Goal: Navigation & Orientation: Find specific page/section

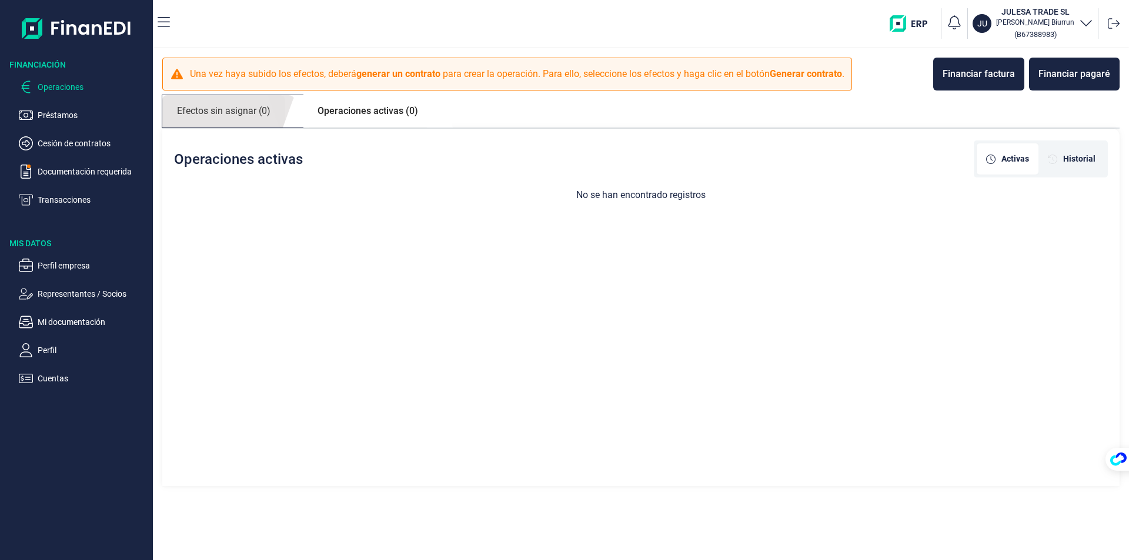
click at [243, 105] on link "Efectos sin asignar (0)" at bounding box center [223, 111] width 123 height 32
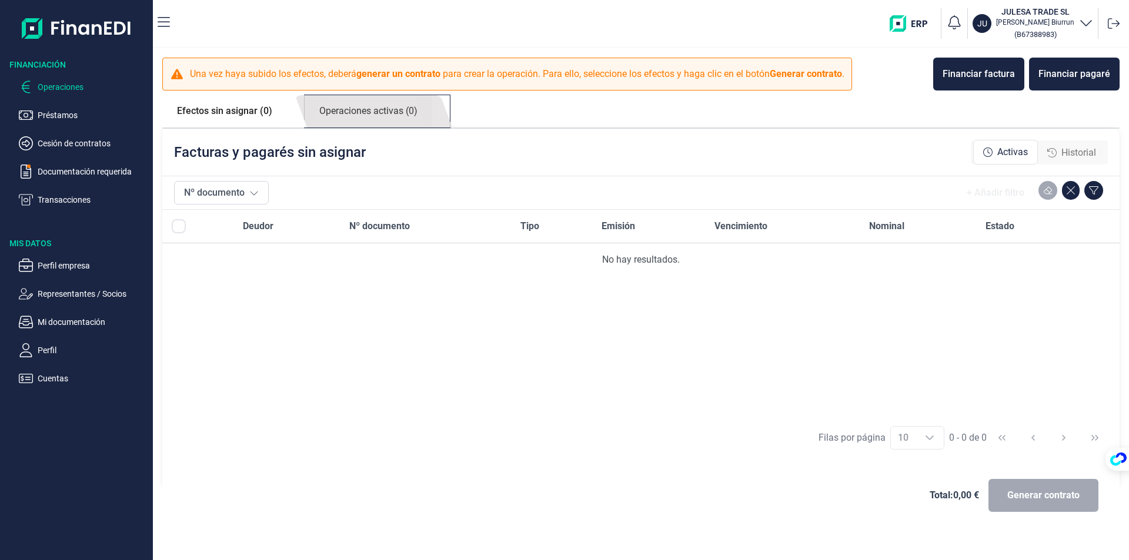
click at [335, 107] on link "Operaciones activas (0)" at bounding box center [369, 111] width 128 height 32
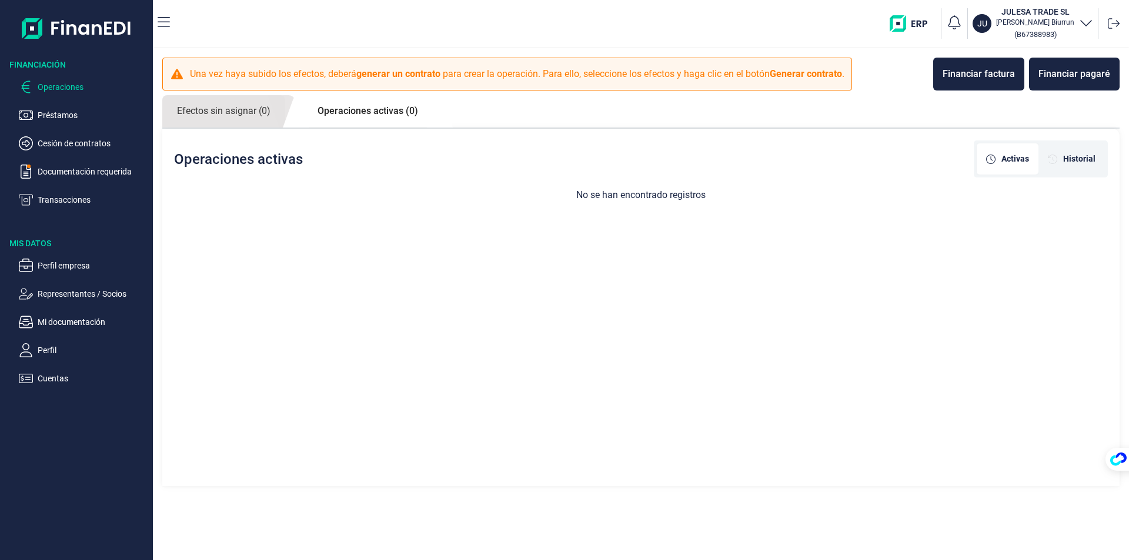
click at [56, 86] on p "Operaciones" at bounding box center [93, 87] width 111 height 14
click at [56, 166] on p "Documentación requerida" at bounding box center [93, 172] width 111 height 14
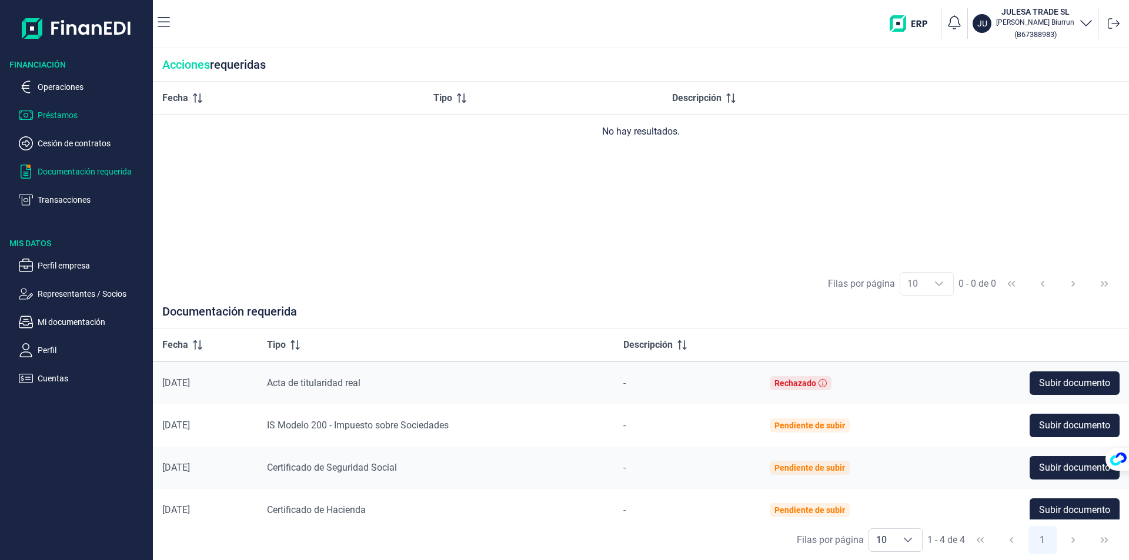
click at [62, 116] on p "Préstamos" at bounding box center [93, 115] width 111 height 14
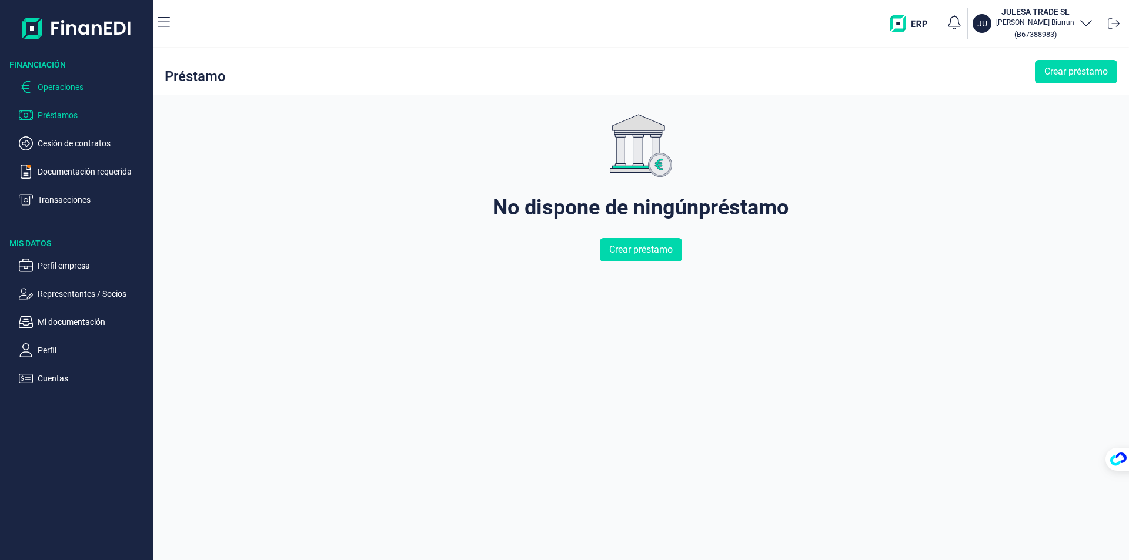
click at [61, 88] on p "Operaciones" at bounding box center [93, 87] width 111 height 14
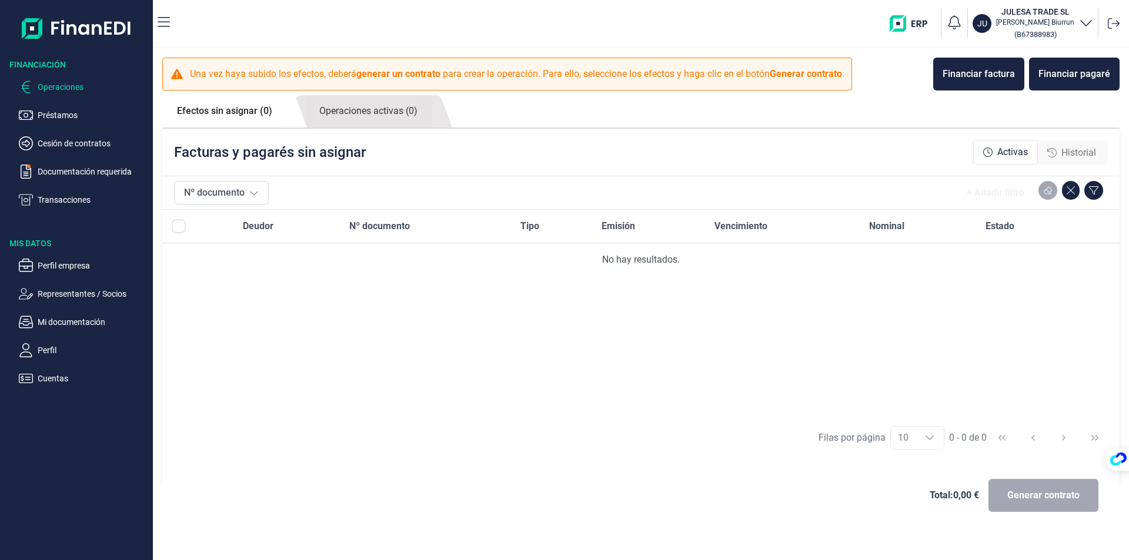
click at [1061, 156] on div "Historial" at bounding box center [1071, 153] width 49 height 14
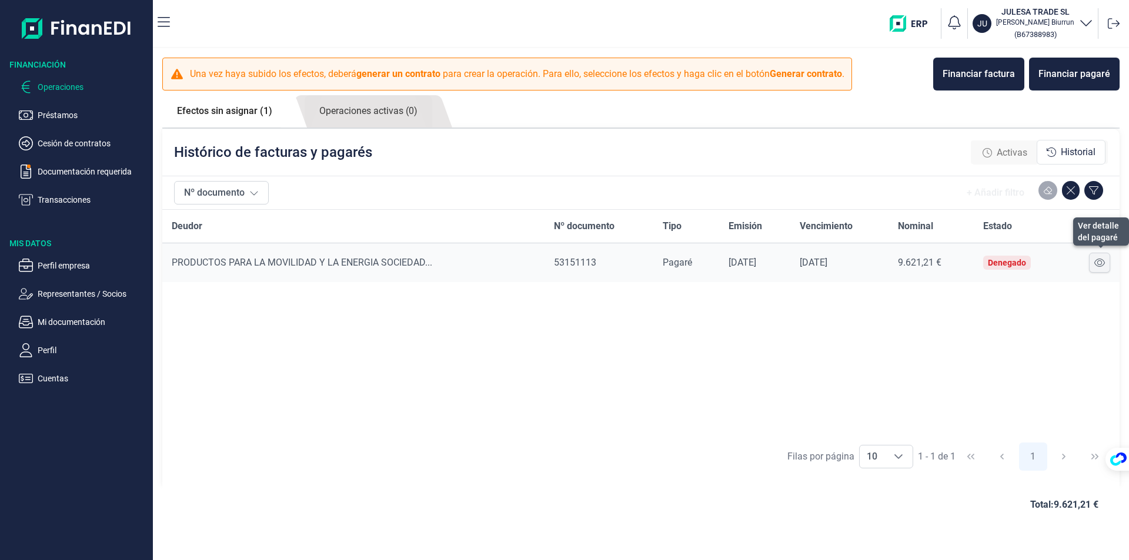
click at [1107, 267] on button at bounding box center [1099, 263] width 21 height 20
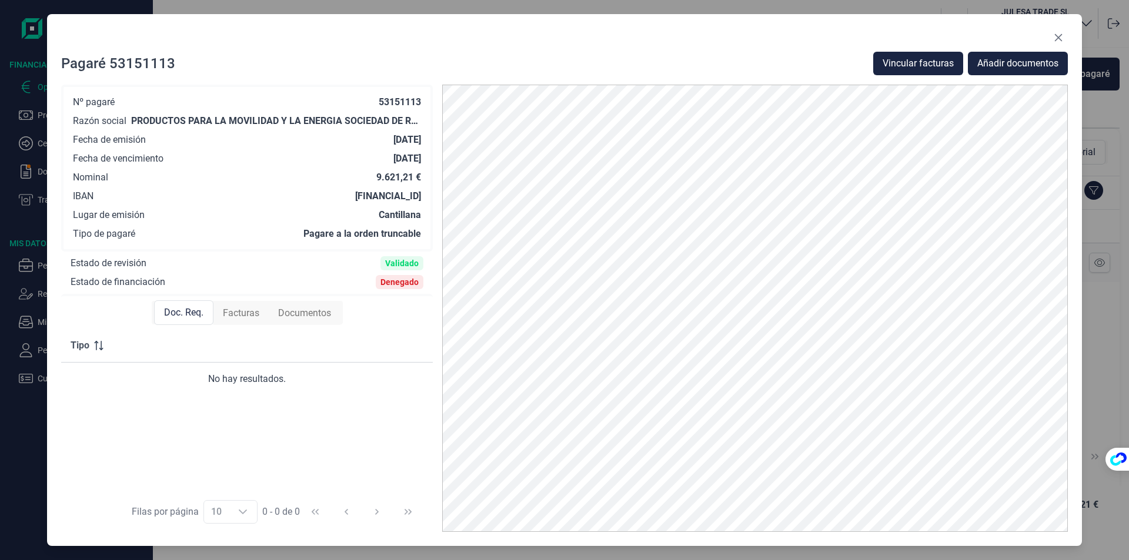
click at [252, 309] on span "Facturas" at bounding box center [241, 313] width 36 height 14
click at [293, 314] on span "Documentos" at bounding box center [304, 313] width 53 height 14
click at [189, 313] on span "Doc. Req." at bounding box center [182, 313] width 39 height 14
click at [1057, 36] on icon "Close" at bounding box center [1059, 38] width 8 height 8
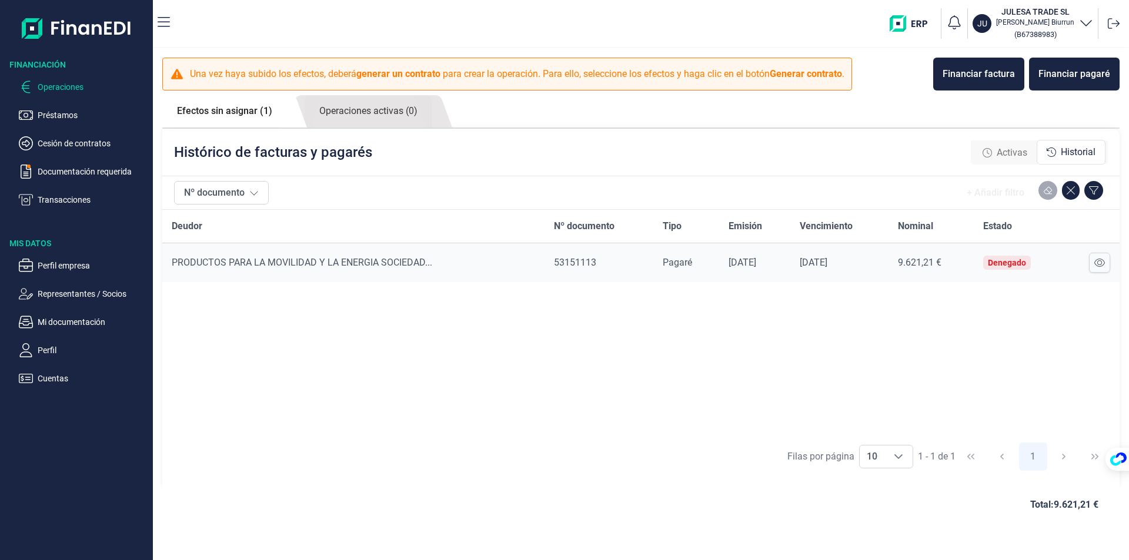
click at [67, 93] on p "Operaciones" at bounding box center [93, 87] width 111 height 14
